Goal: Task Accomplishment & Management: Use online tool/utility

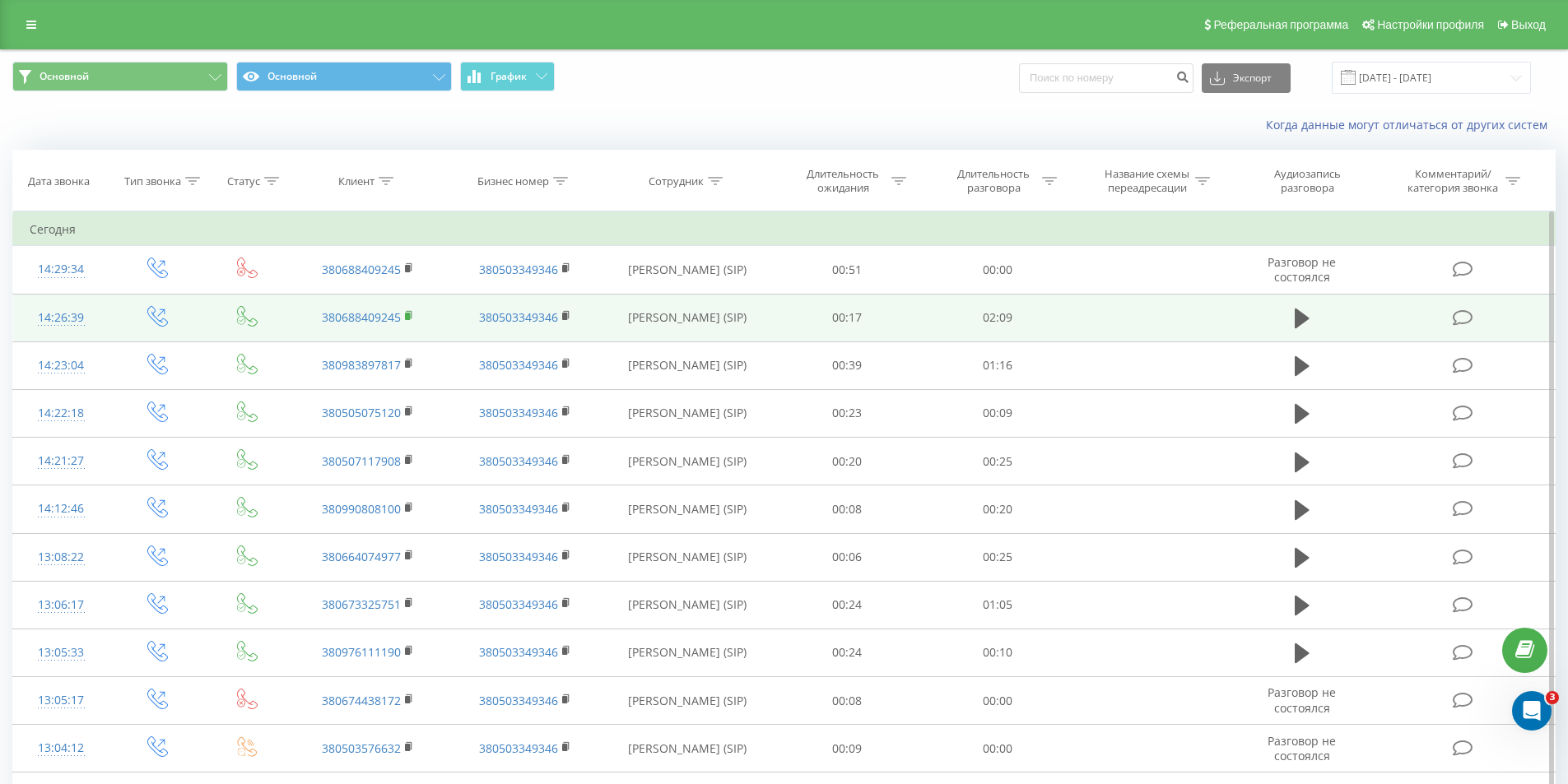
click at [412, 317] on icon at bounding box center [409, 314] width 6 height 7
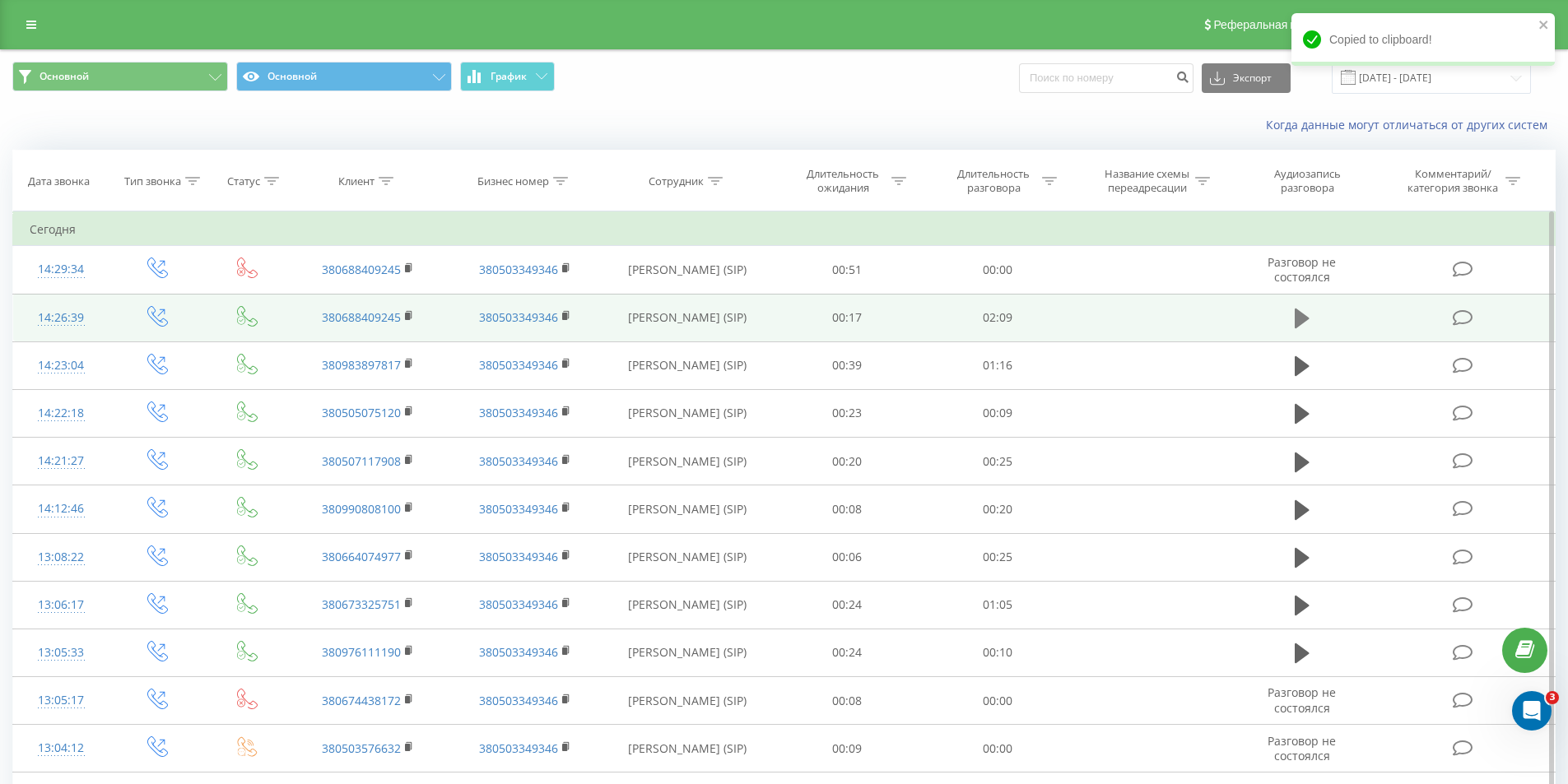
click at [1297, 311] on icon at bounding box center [1302, 318] width 15 height 20
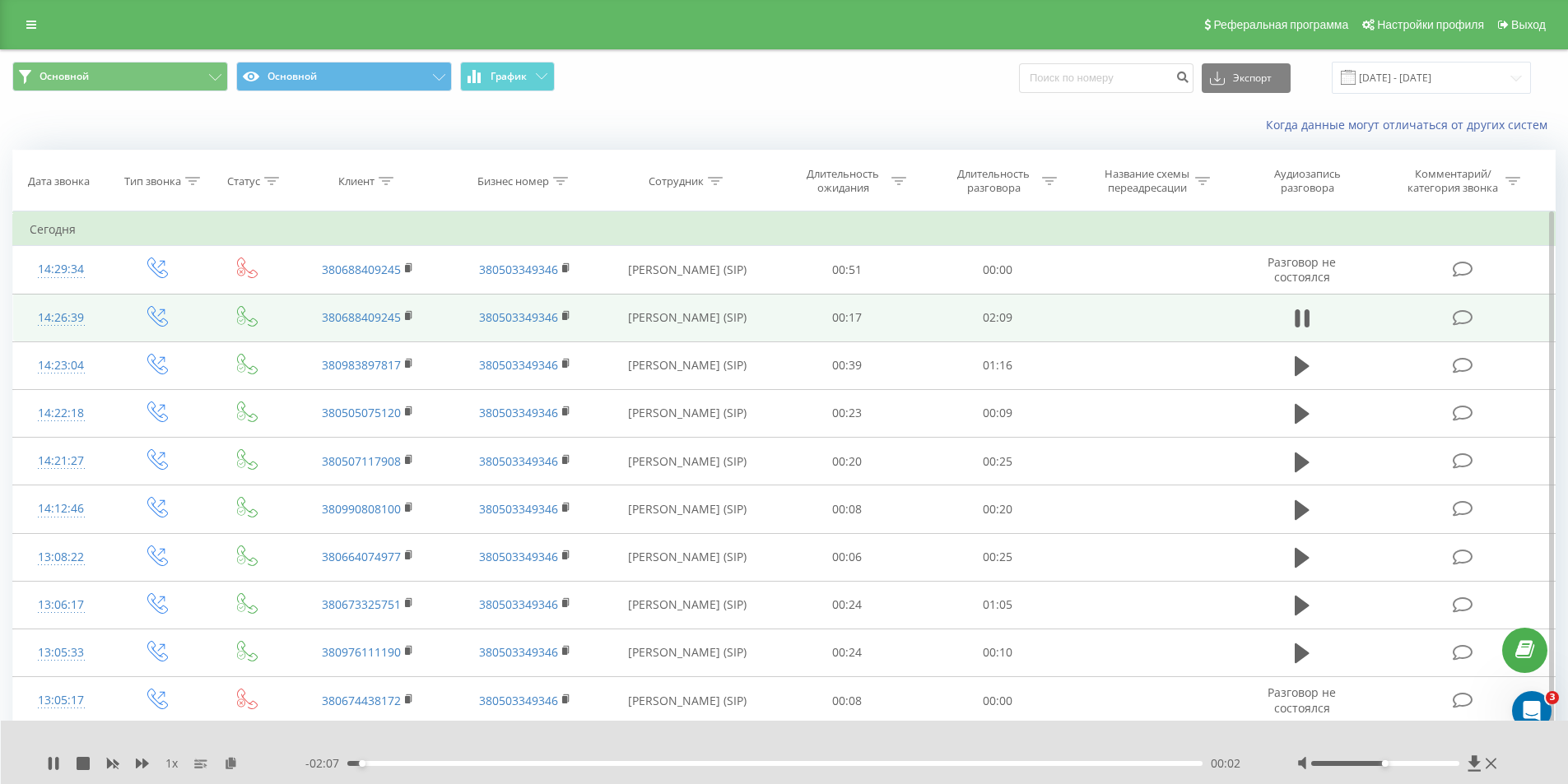
click at [755, 763] on div "00:02" at bounding box center [775, 763] width 856 height 5
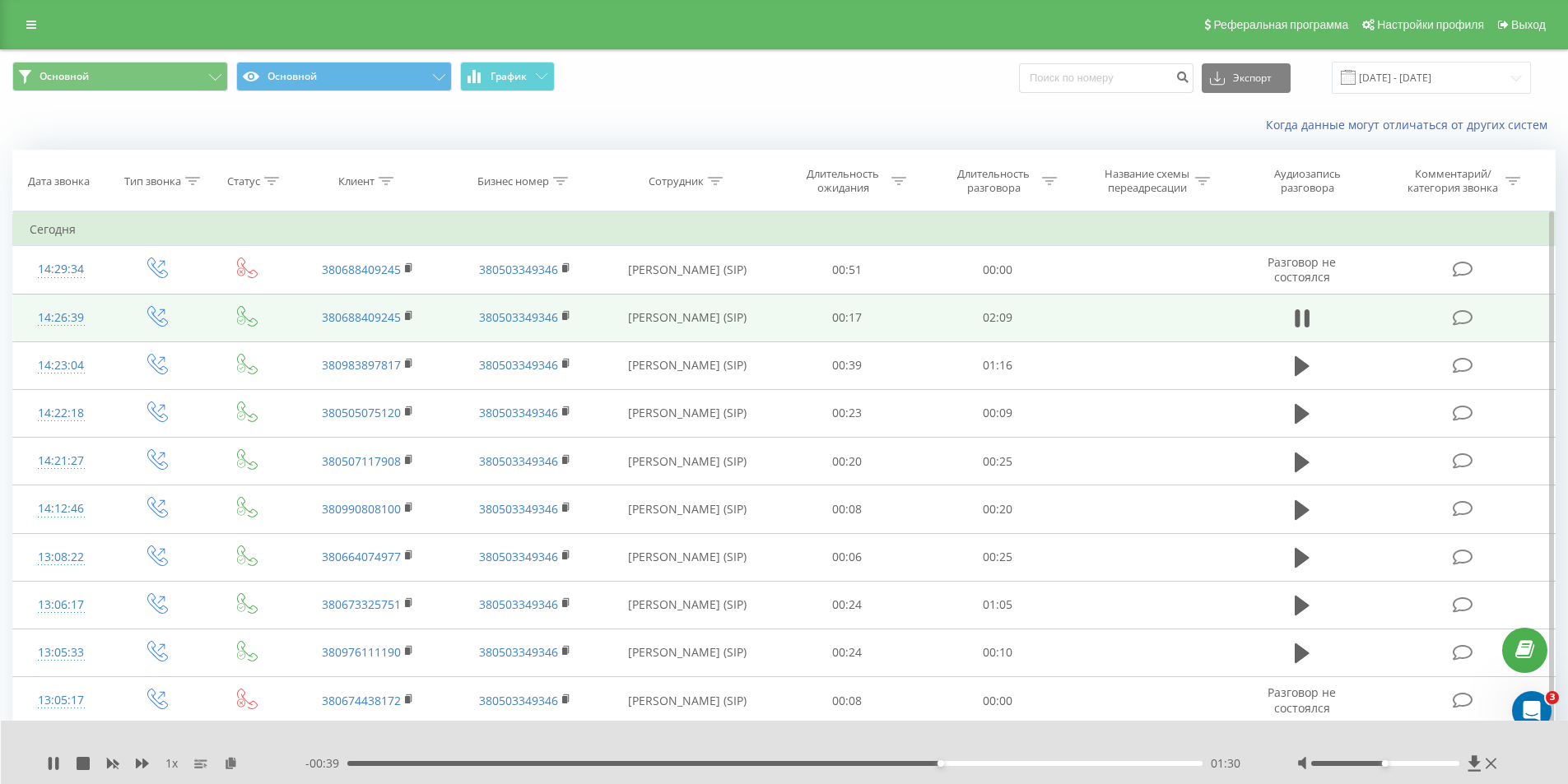
click at [882, 763] on div "01:30" at bounding box center [775, 763] width 856 height 5
click at [863, 758] on div "- 00:45 01:24 01:24" at bounding box center [780, 763] width 951 height 16
click at [868, 765] on div "01:24" at bounding box center [775, 763] width 856 height 5
click at [839, 758] on div "- 00:43 01:27 01:27" at bounding box center [780, 763] width 951 height 16
click at [842, 763] on div "01:15" at bounding box center [775, 763] width 856 height 5
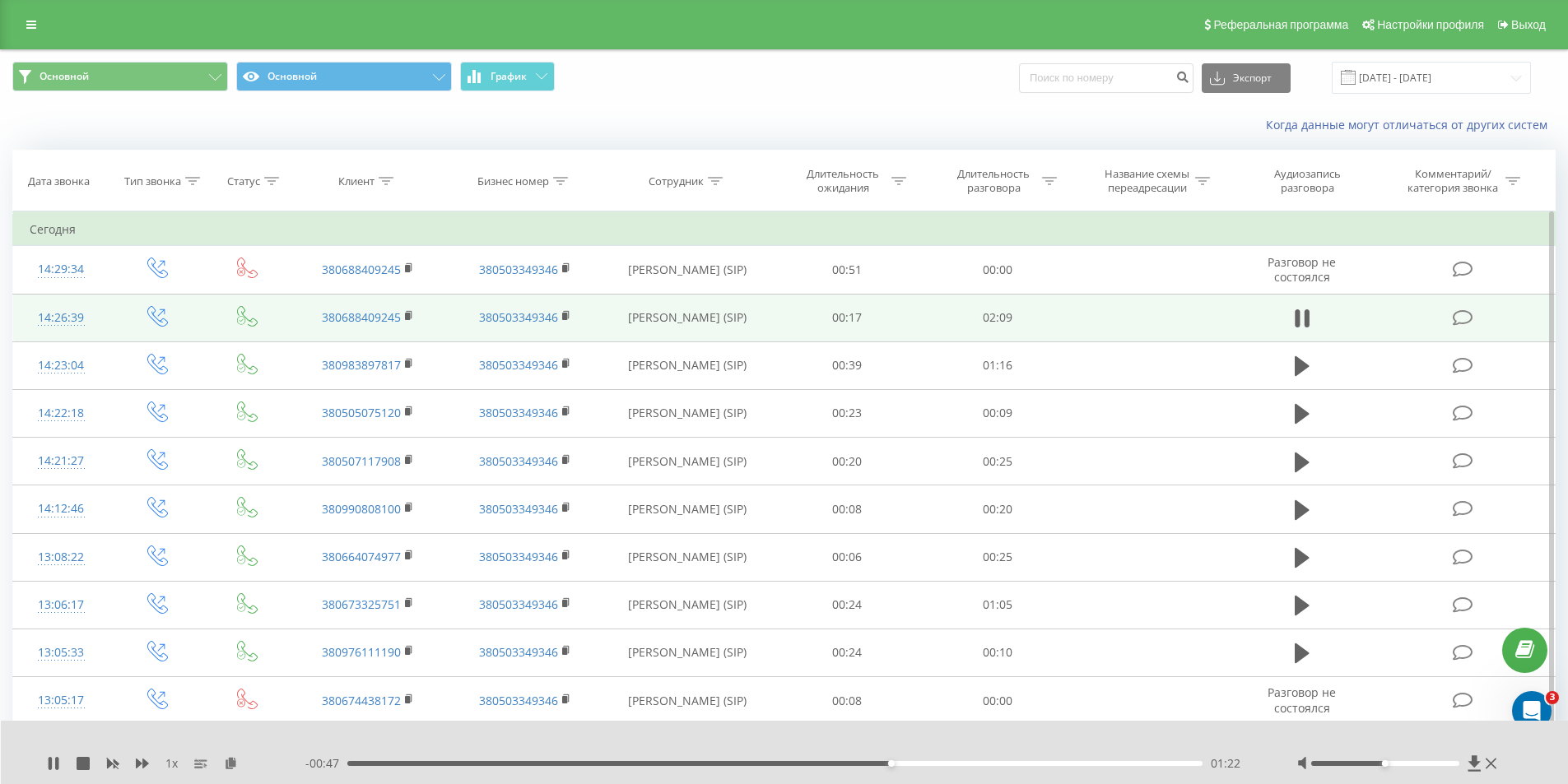
click at [49, 755] on div "1 x" at bounding box center [176, 763] width 258 height 16
click at [53, 758] on icon at bounding box center [54, 763] width 13 height 13
click at [54, 760] on icon at bounding box center [54, 763] width 13 height 13
click at [870, 760] on div "- 00:45 01:25 01:25" at bounding box center [780, 763] width 951 height 16
click at [869, 763] on div "01:19" at bounding box center [775, 763] width 856 height 5
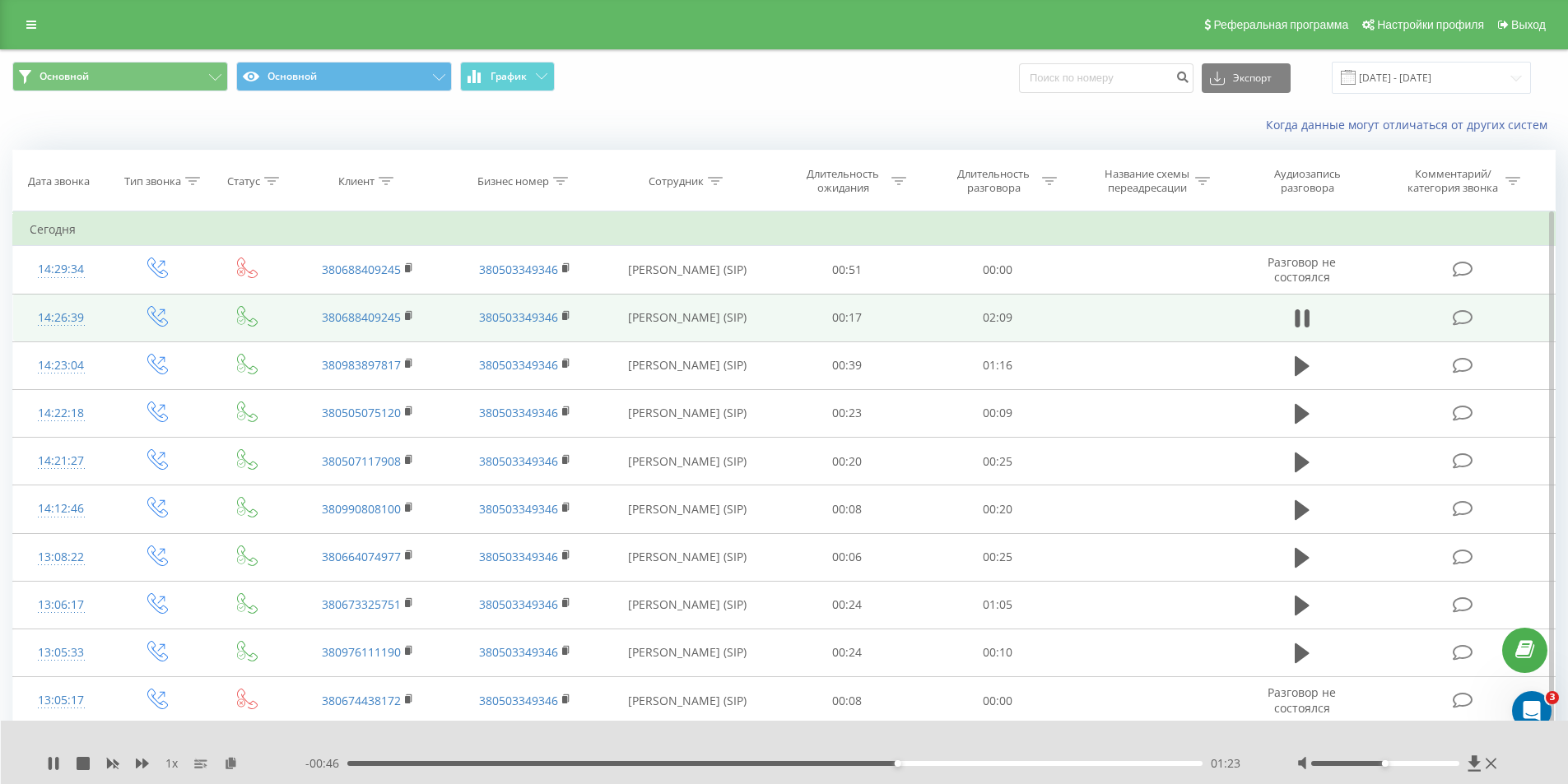
click at [846, 763] on div "01:23" at bounding box center [775, 763] width 856 height 5
click at [821, 763] on div "01:34" at bounding box center [775, 763] width 856 height 5
click at [802, 762] on div "01:21" at bounding box center [775, 763] width 856 height 5
click at [839, 763] on div "01:36" at bounding box center [775, 763] width 856 height 5
click at [58, 766] on icon at bounding box center [57, 763] width 3 height 13
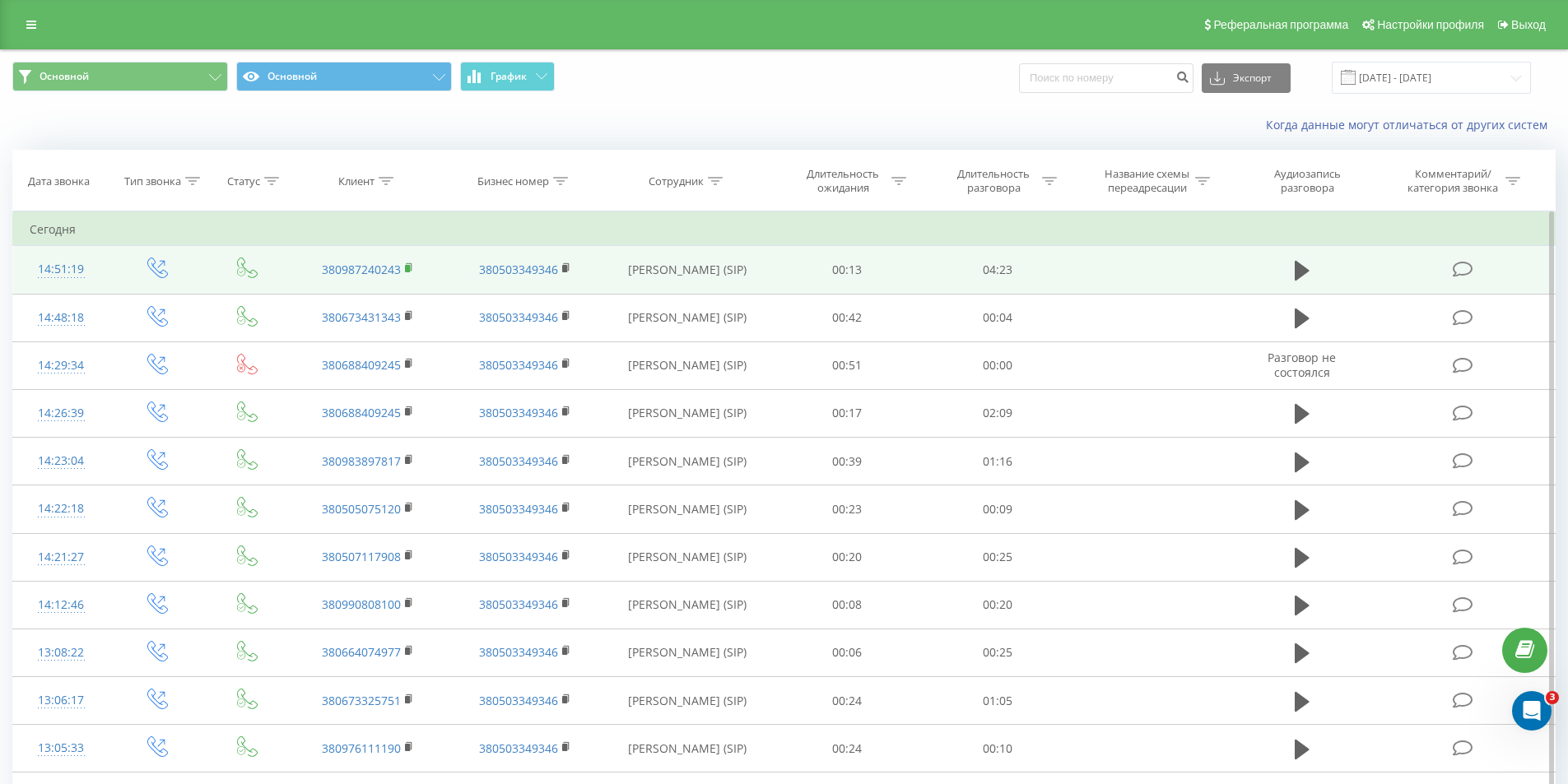
click at [409, 267] on rect at bounding box center [407, 268] width 5 height 7
